Goal: Check status: Check status

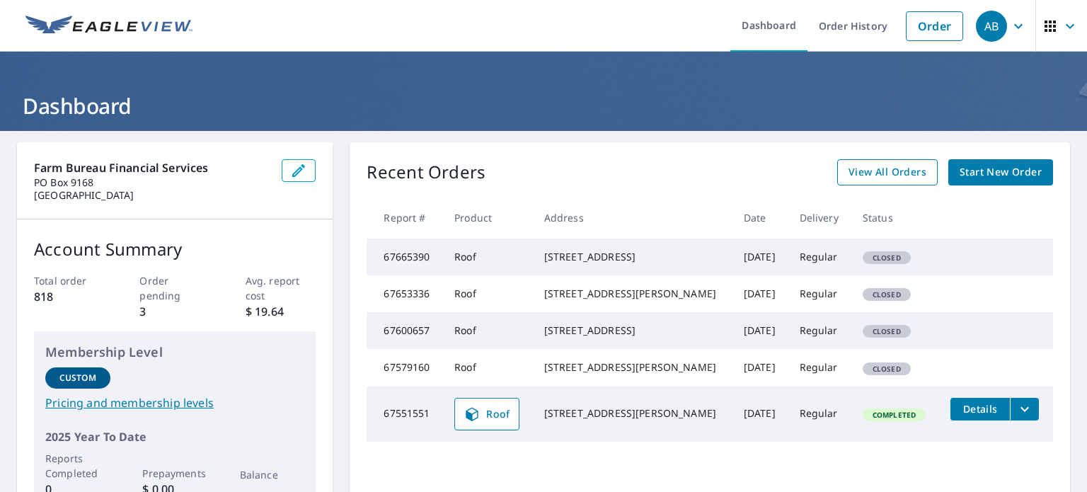
click at [883, 171] on span "View All Orders" at bounding box center [887, 172] width 78 height 18
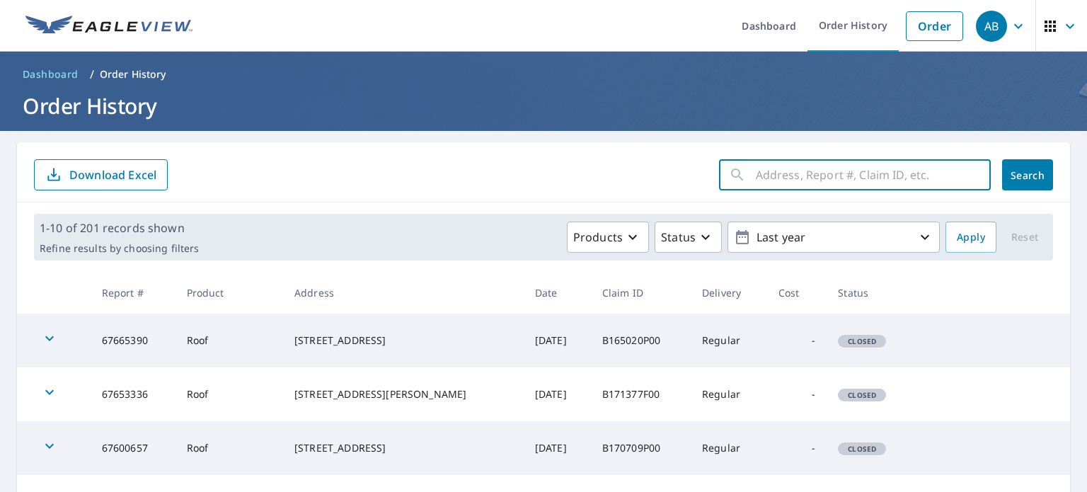
click at [848, 180] on input "text" at bounding box center [873, 175] width 235 height 40
type input "[STREET_ADDRESS]"
click button "Search" at bounding box center [1027, 174] width 51 height 31
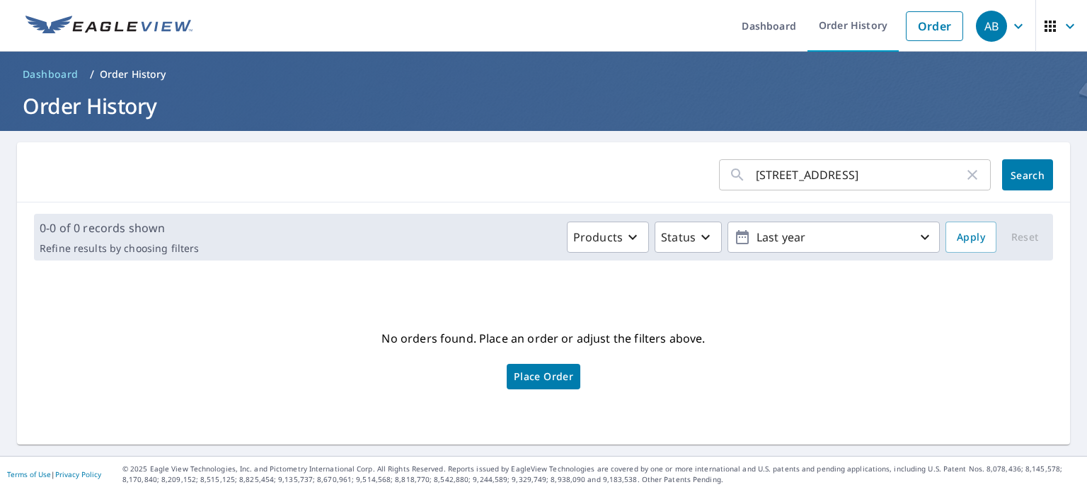
click at [62, 76] on span "Dashboard" at bounding box center [51, 74] width 56 height 14
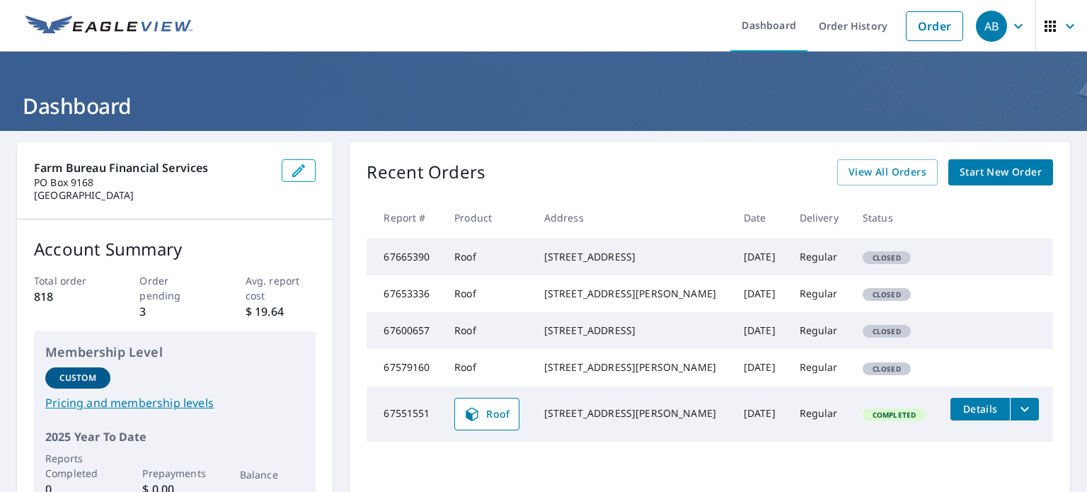
click at [998, 26] on span "AB" at bounding box center [1003, 26] width 54 height 34
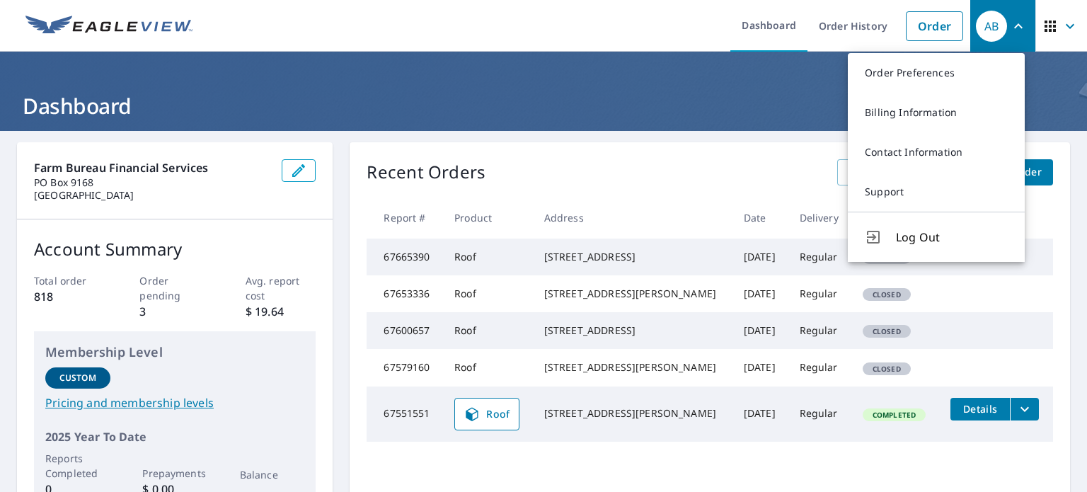
click at [747, 152] on div "Recent Orders View All Orders Start New Order Report # Product Address Date Del…" at bounding box center [710, 334] width 720 height 384
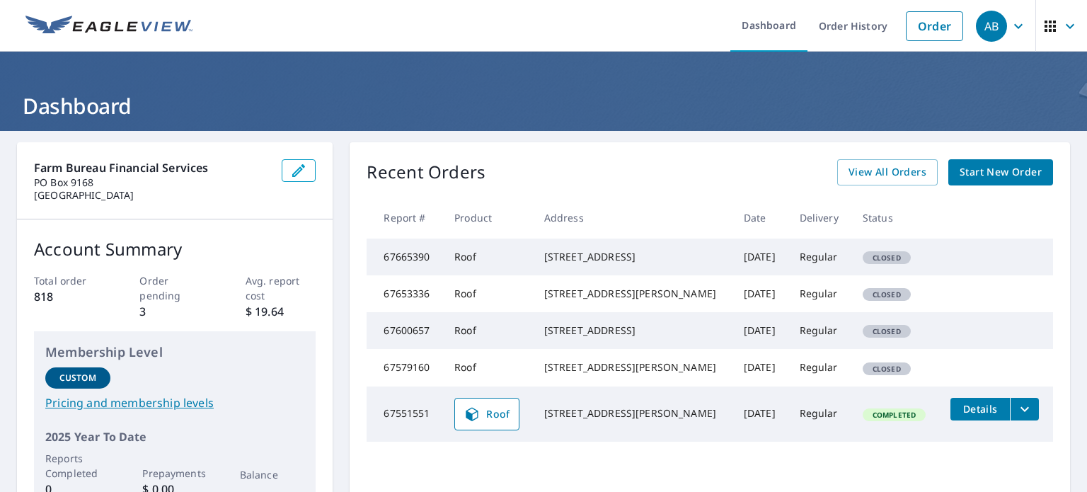
click at [1044, 28] on icon "button" at bounding box center [1050, 26] width 17 height 17
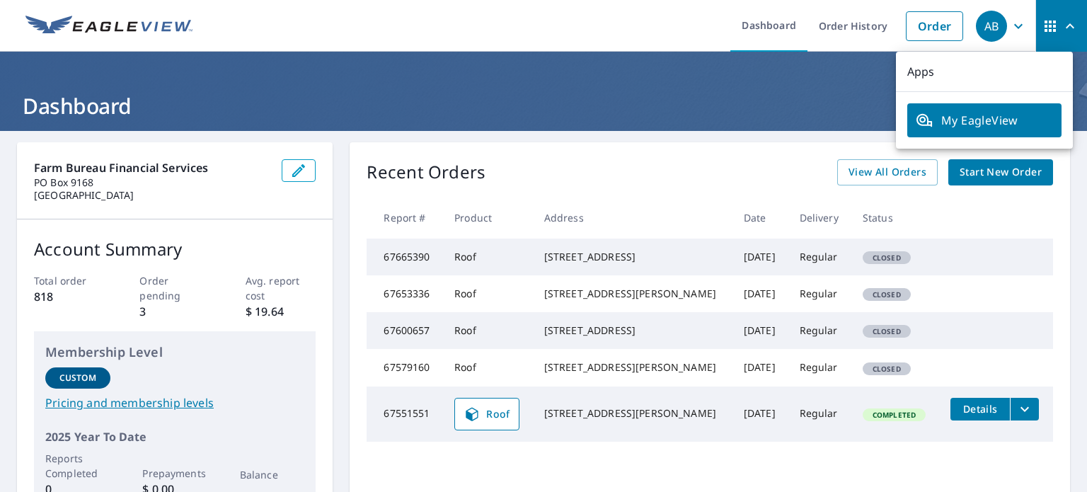
click at [746, 153] on div "Recent Orders View All Orders Start New Order Report # Product Address Date Del…" at bounding box center [710, 334] width 720 height 384
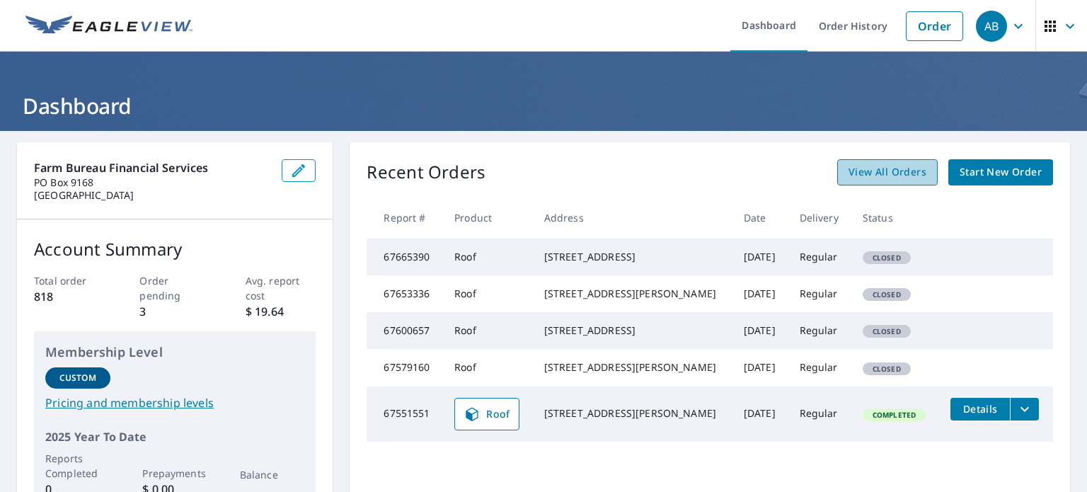
click at [896, 173] on span "View All Orders" at bounding box center [887, 172] width 78 height 18
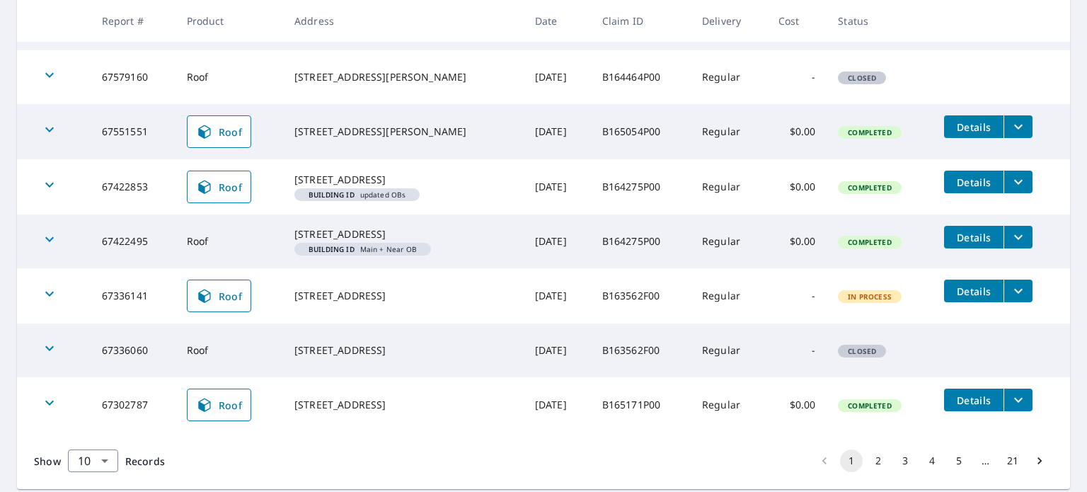
scroll to position [490, 0]
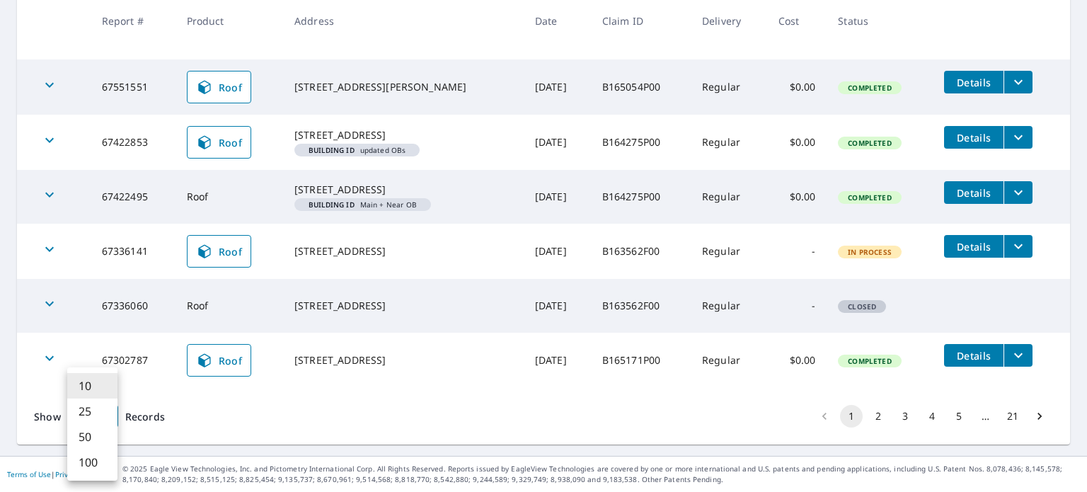
click at [98, 424] on body "AB AB Dashboard Order History Order AB Dashboard / Order History Order History …" at bounding box center [543, 246] width 1087 height 492
click at [93, 462] on li "100" at bounding box center [92, 461] width 50 height 25
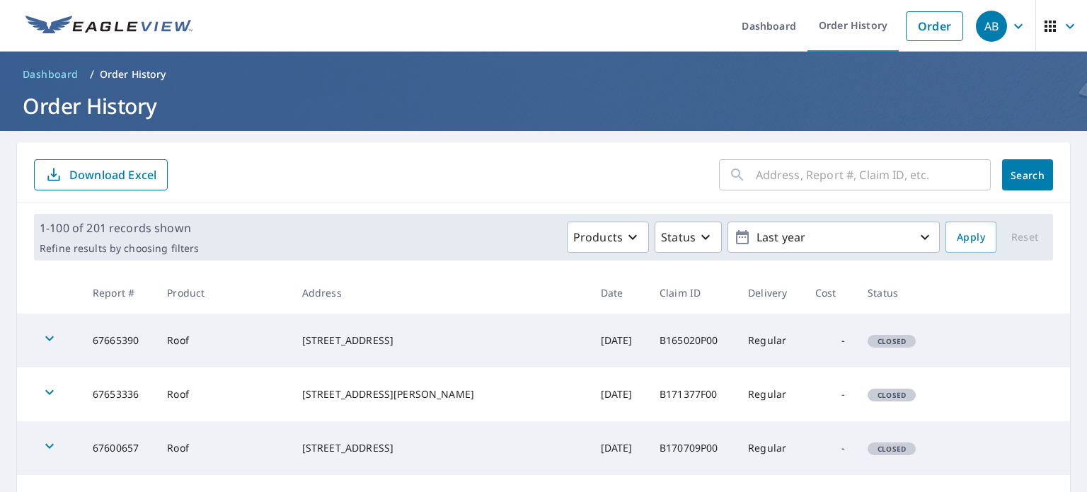
click at [805, 175] on input "text" at bounding box center [873, 175] width 235 height 40
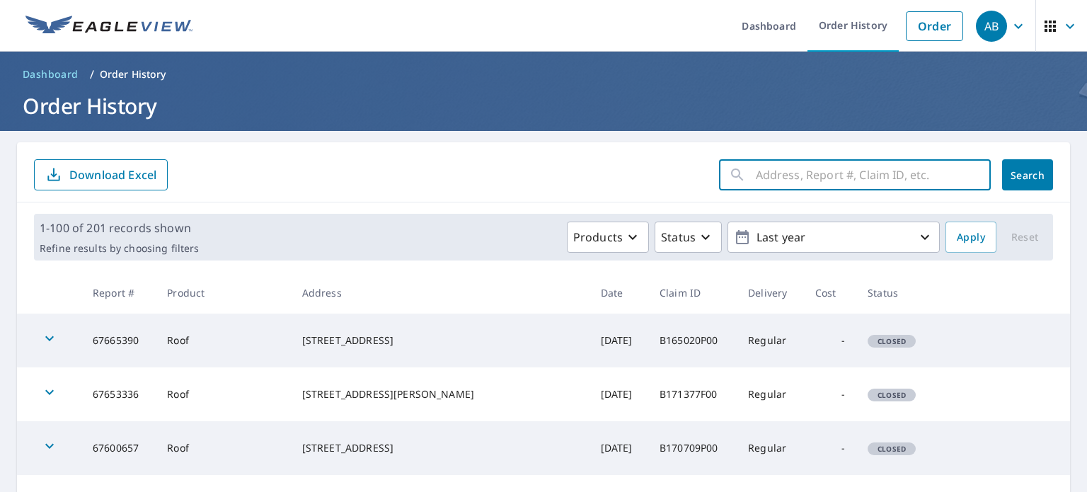
paste input "2025 67538092"
type input "2025 67538092"
click button "Search" at bounding box center [1027, 174] width 51 height 31
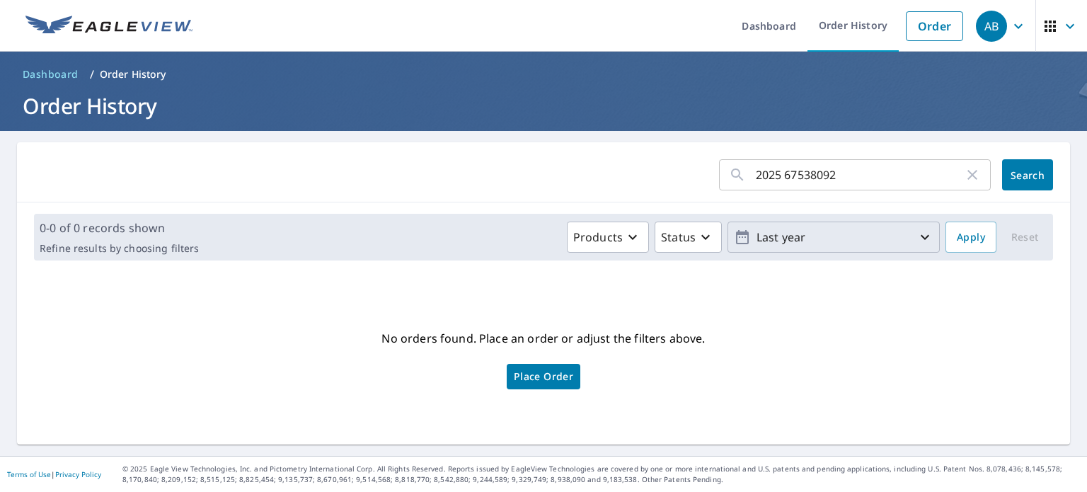
click at [873, 237] on p "Last year" at bounding box center [834, 237] width 166 height 25
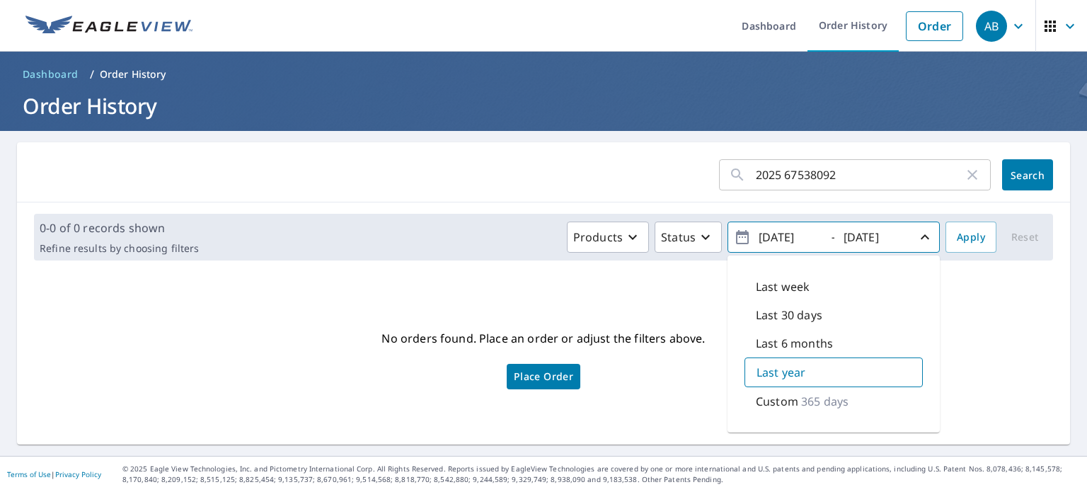
click at [608, 172] on form "2025 67538092 ​ Search" at bounding box center [543, 174] width 1019 height 31
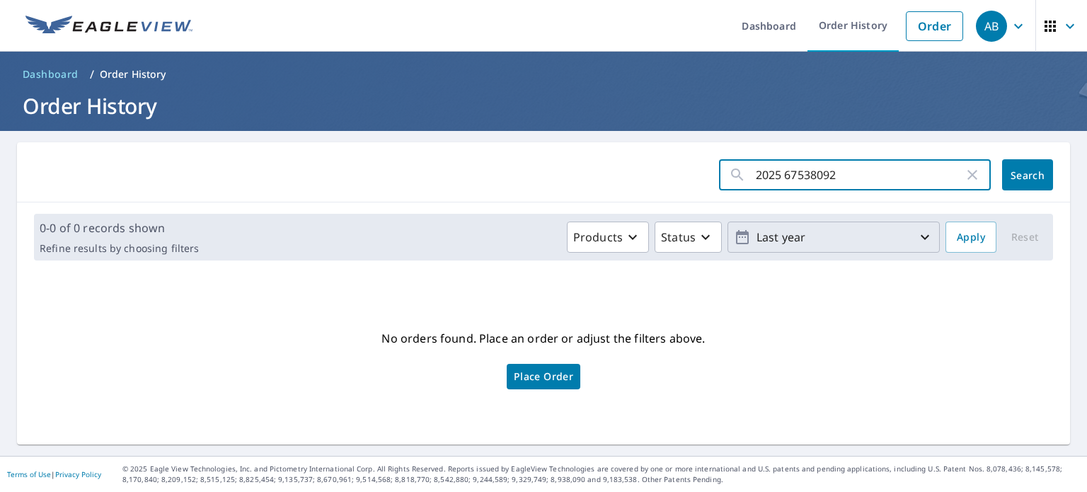
click at [773, 173] on input "2025 67538092" at bounding box center [860, 175] width 208 height 40
type input "67538092"
click button "Search" at bounding box center [1027, 174] width 51 height 31
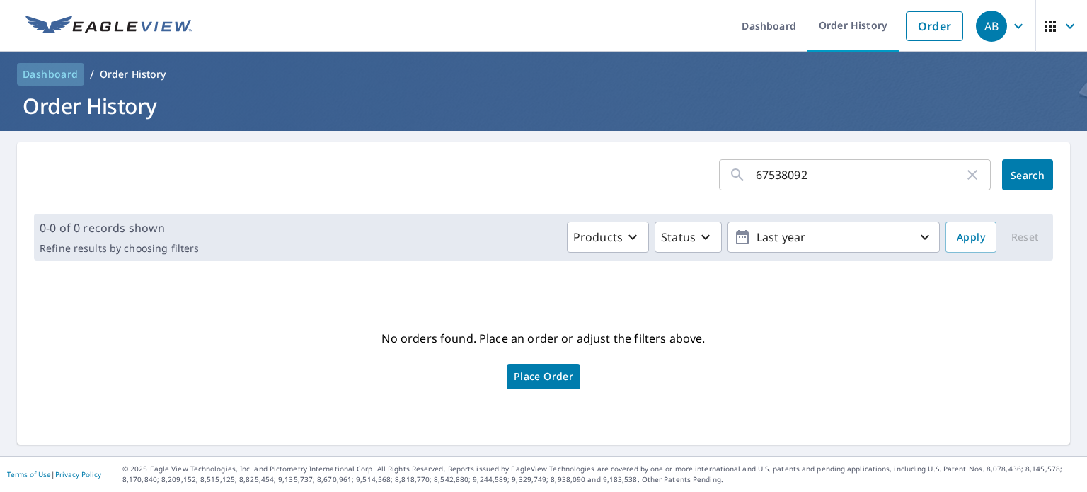
click at [63, 74] on span "Dashboard" at bounding box center [51, 74] width 56 height 14
